Goal: Task Accomplishment & Management: Manage account settings

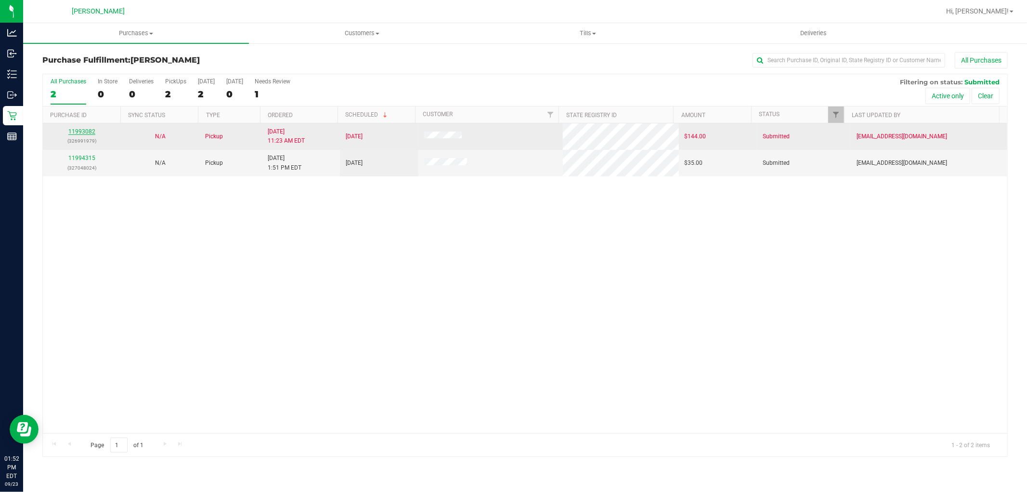
click at [82, 132] on link "11993082" at bounding box center [81, 131] width 27 height 7
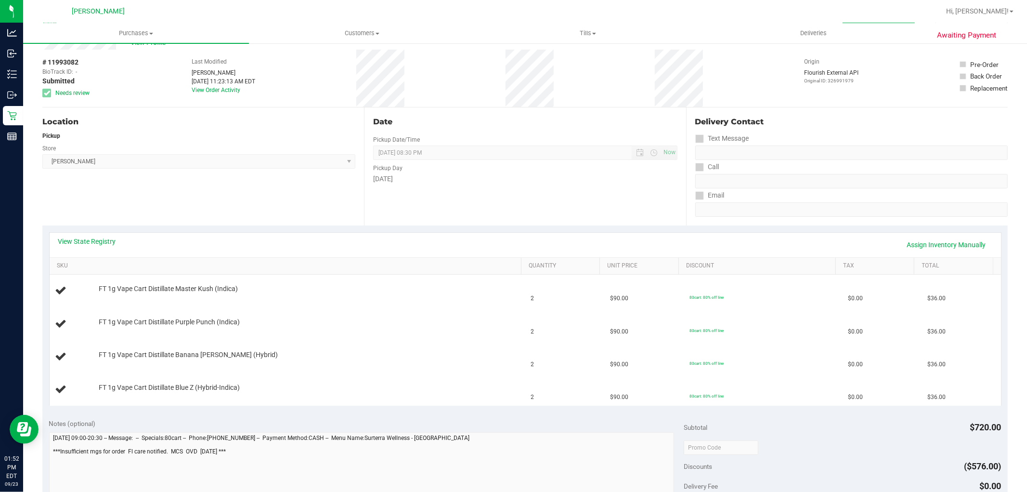
scroll to position [53, 0]
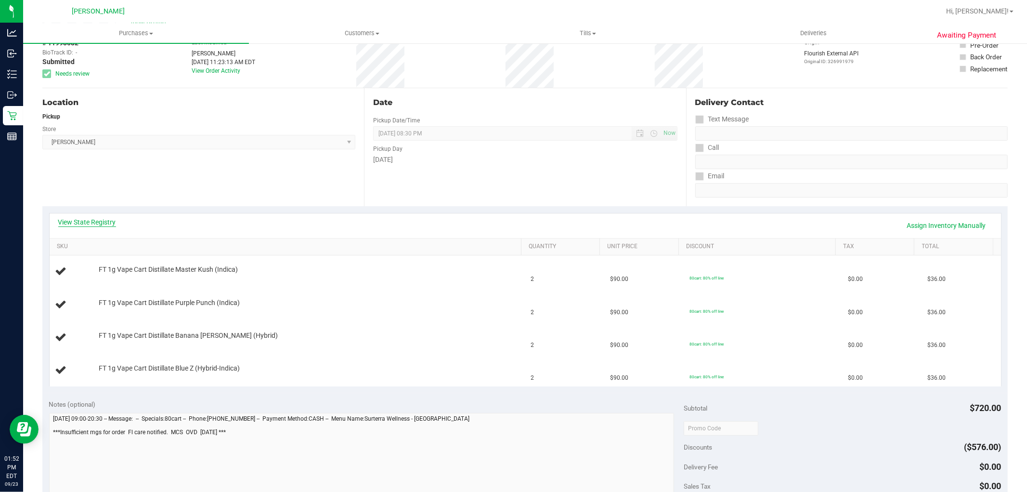
click at [75, 225] on link "View State Registry" at bounding box center [87, 222] width 58 height 10
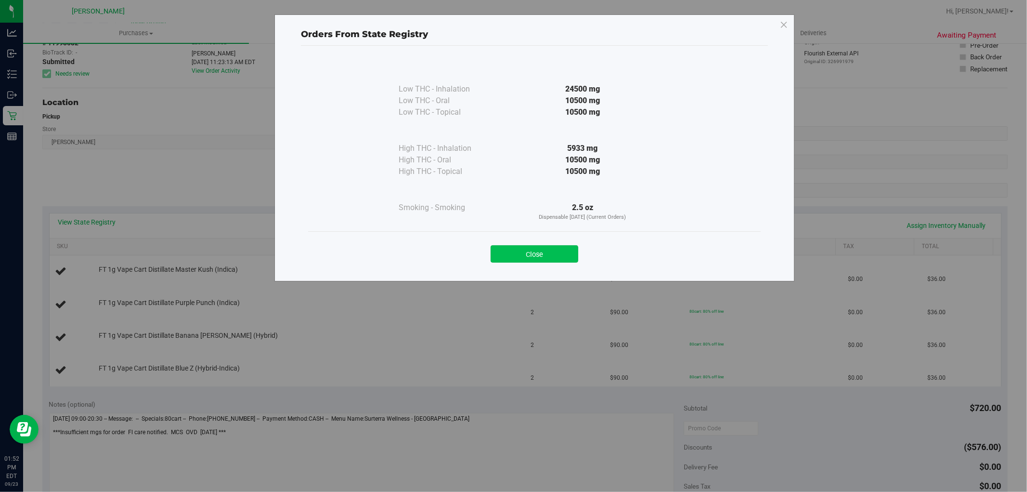
click at [506, 254] on button "Close" at bounding box center [535, 253] width 88 height 17
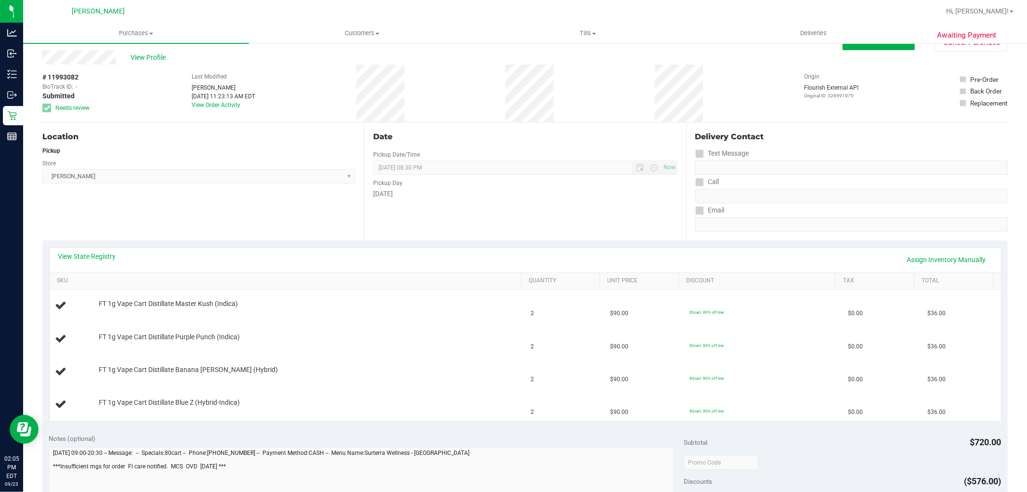
scroll to position [0, 0]
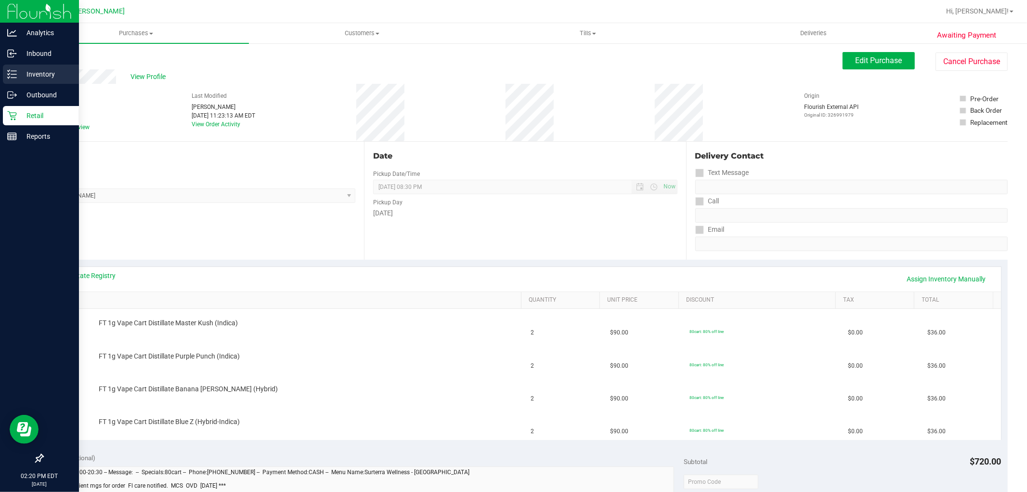
click at [23, 75] on p "Inventory" at bounding box center [46, 74] width 58 height 12
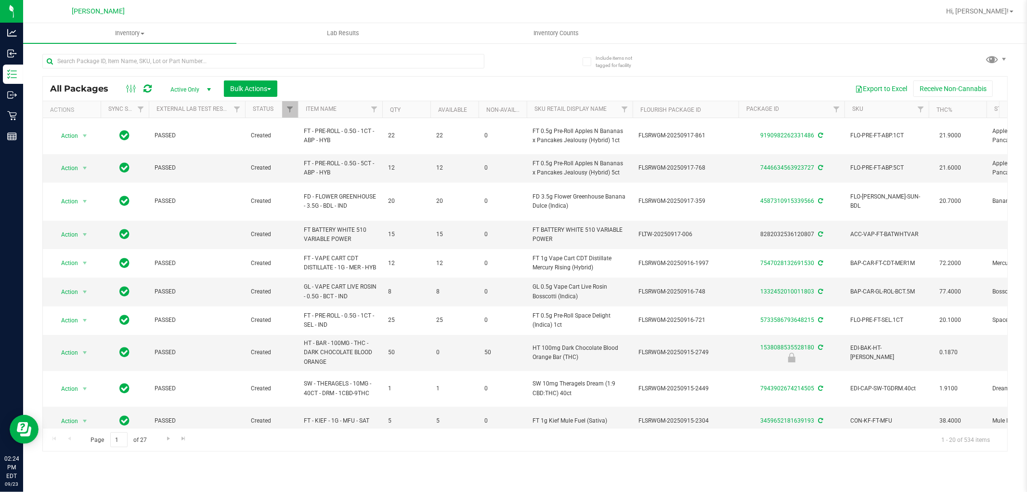
click at [512, 82] on div "Export to Excel Receive Non-Cannabis" at bounding box center [643, 88] width 716 height 16
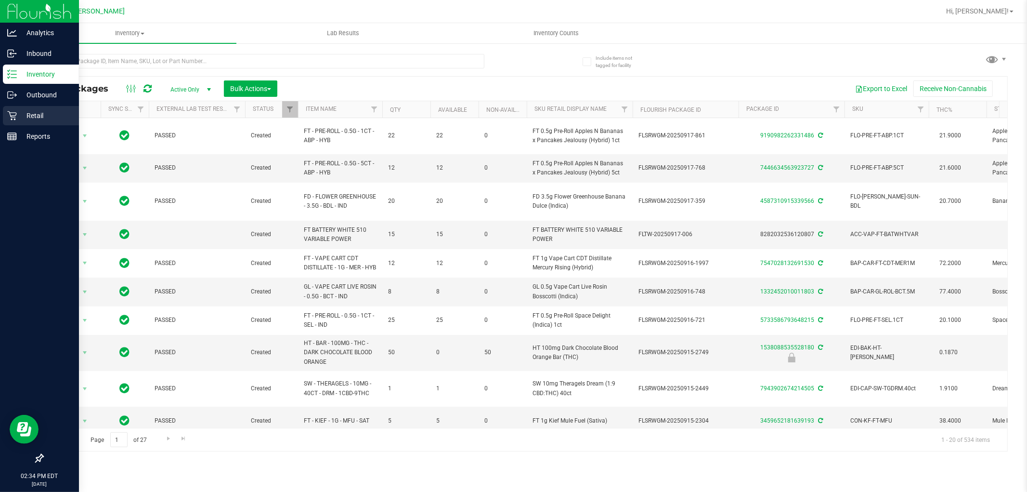
click at [27, 112] on p "Retail" at bounding box center [46, 116] width 58 height 12
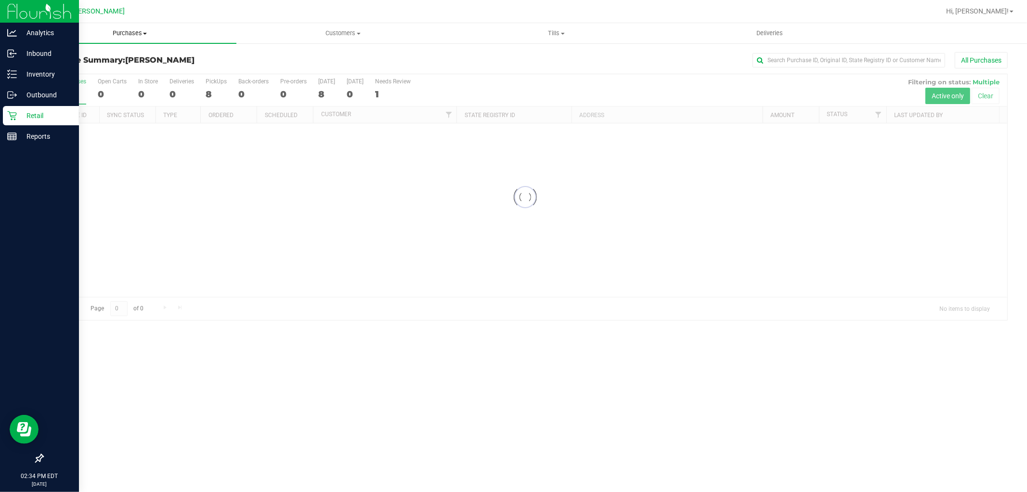
click at [132, 32] on span "Purchases" at bounding box center [129, 33] width 213 height 9
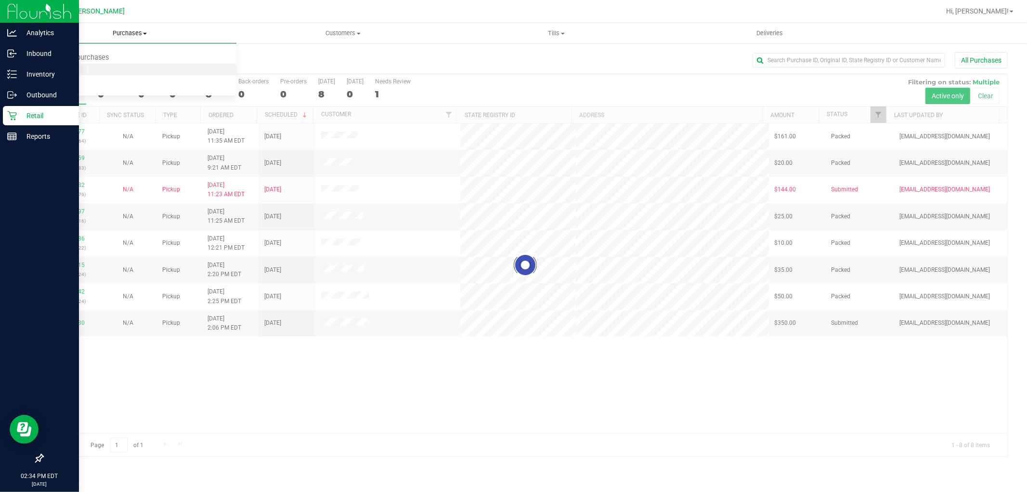
click at [130, 67] on li "Fulfillment" at bounding box center [129, 70] width 213 height 12
